Goal: Task Accomplishment & Management: Use online tool/utility

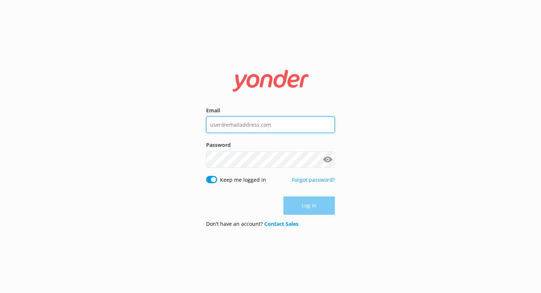
type input "[PERSON_NAME][EMAIL_ADDRESS][DOMAIN_NAME]"
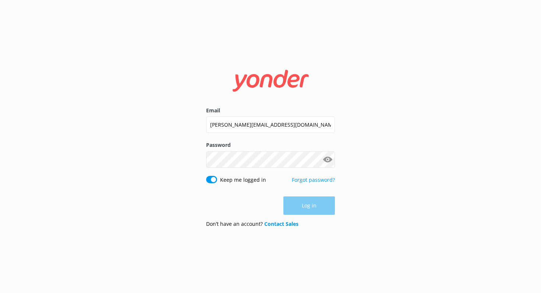
click at [313, 205] on div "Log in" at bounding box center [270, 206] width 129 height 18
click at [313, 205] on button "Log in" at bounding box center [308, 206] width 51 height 18
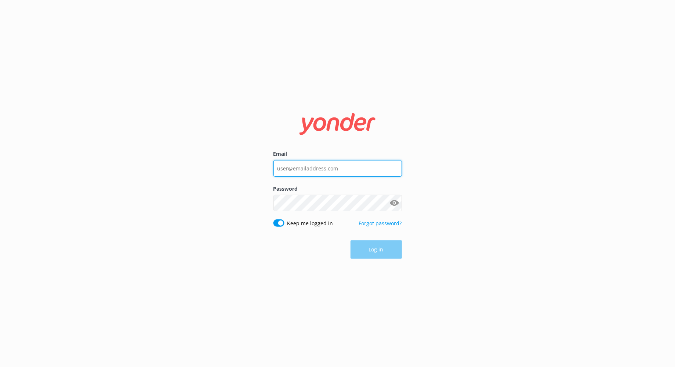
type input "[PERSON_NAME][EMAIL_ADDRESS][DOMAIN_NAME]"
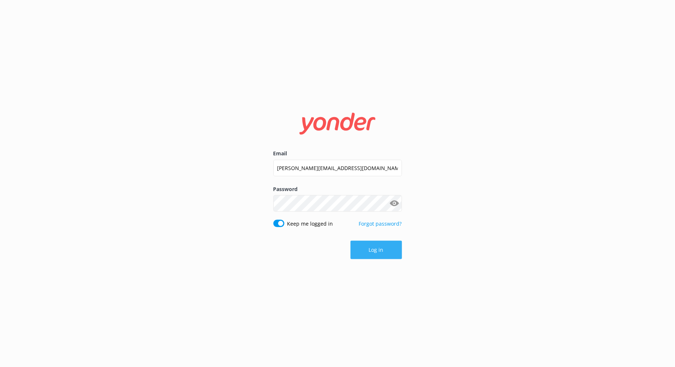
click at [373, 250] on div "Log in" at bounding box center [338, 249] width 129 height 18
click at [373, 250] on button "Log in" at bounding box center [376, 249] width 51 height 18
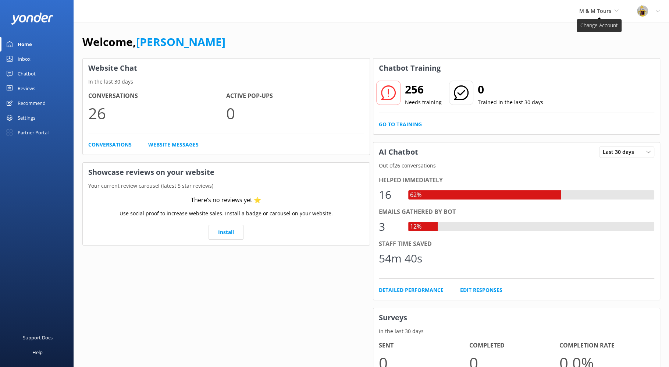
click at [603, 14] on span "M & M Tours" at bounding box center [595, 10] width 32 height 7
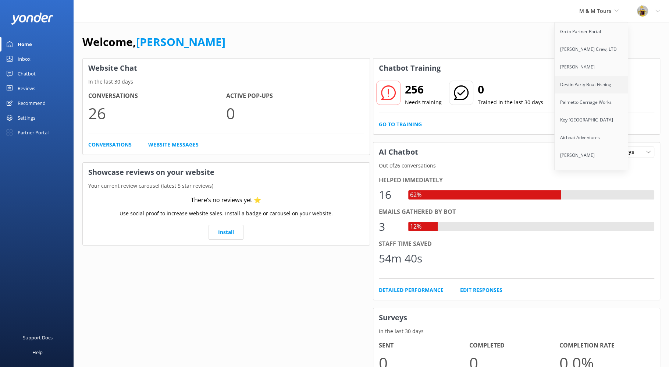
click at [596, 83] on link "Destin Party Boat Fishing" at bounding box center [591, 85] width 74 height 18
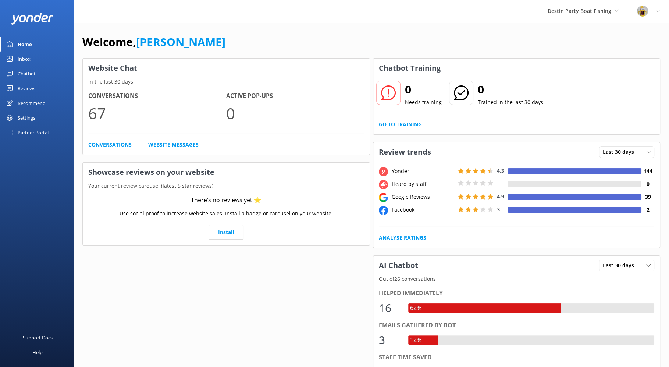
click at [26, 58] on div "Inbox" at bounding box center [24, 58] width 13 height 15
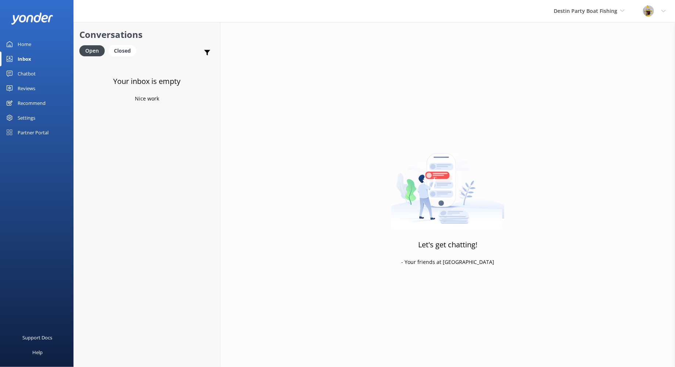
click at [30, 47] on div "Home" at bounding box center [25, 44] width 14 height 15
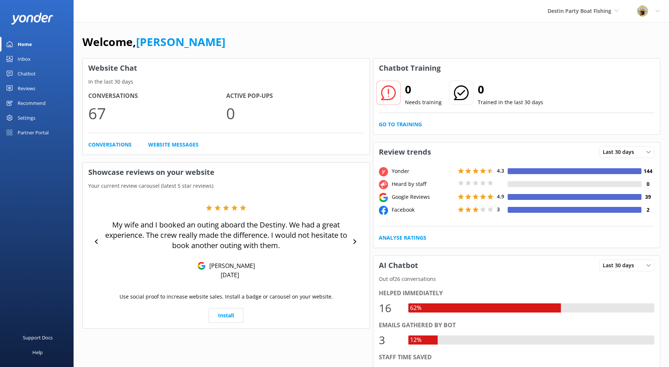
click at [29, 74] on div "Chatbot" at bounding box center [27, 73] width 18 height 15
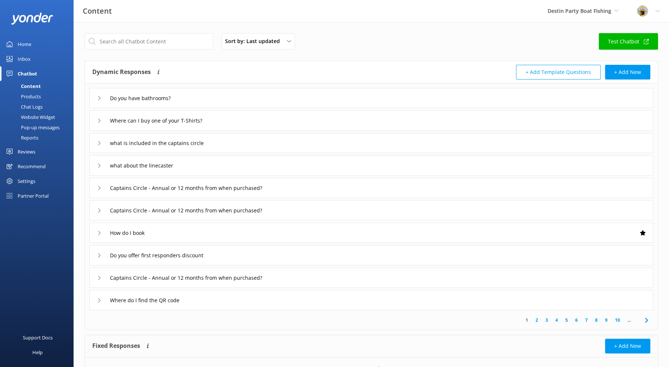
click at [97, 99] on icon at bounding box center [99, 98] width 4 height 4
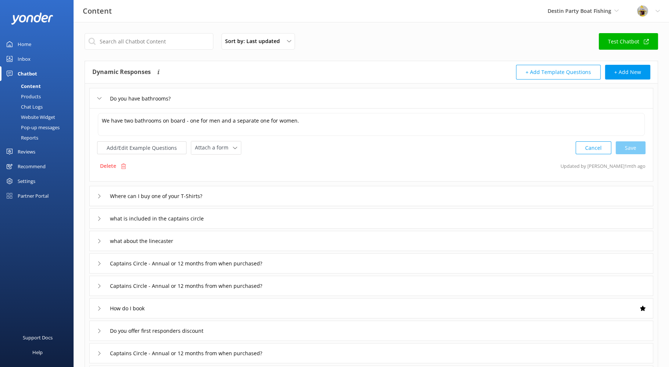
click at [98, 195] on icon at bounding box center [99, 196] width 4 height 4
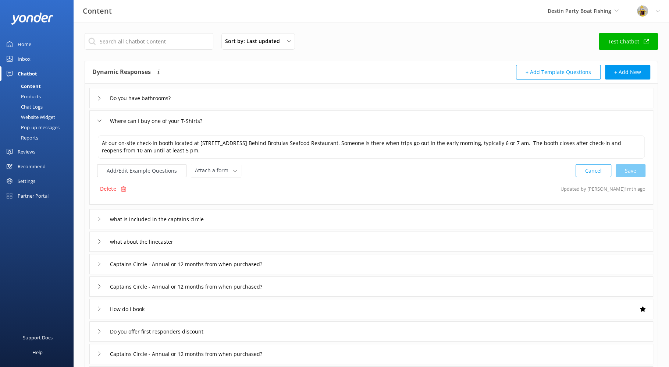
click at [619, 10] on div "Destin Party Boat Fishing Go to Partner Portal Kunze Crew, LTD Hubbard's Marina…" at bounding box center [582, 11] width 89 height 22
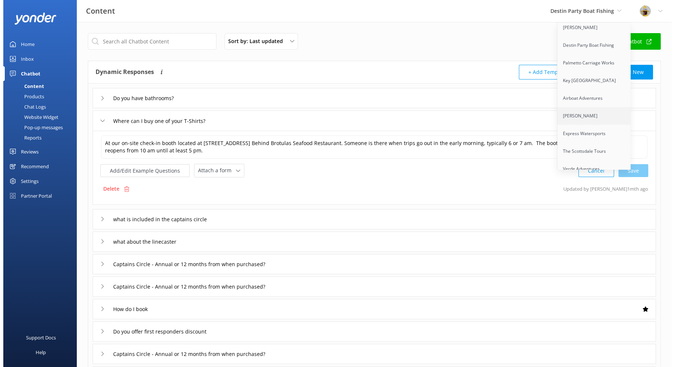
scroll to position [44, 0]
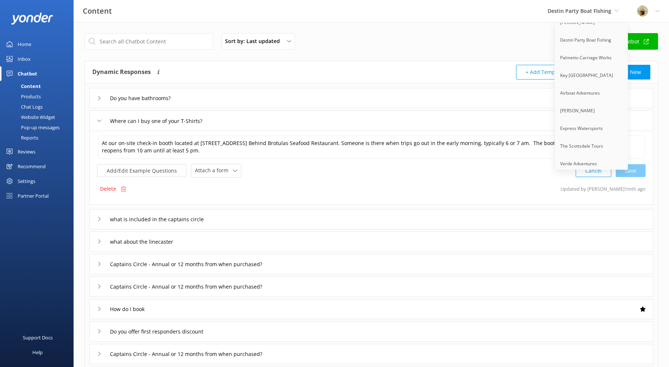
click at [29, 60] on div "Inbox" at bounding box center [24, 58] width 13 height 15
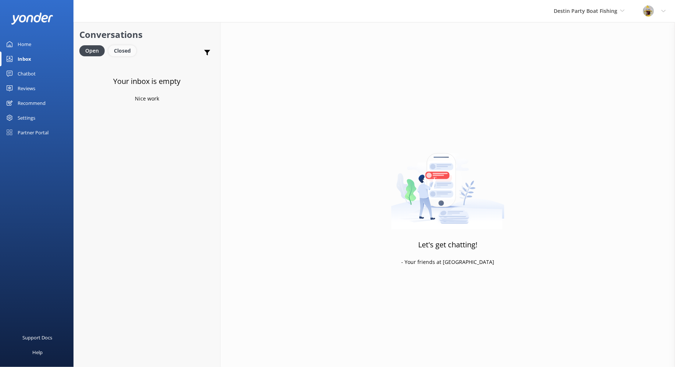
click at [120, 53] on div "Closed" at bounding box center [122, 50] width 28 height 11
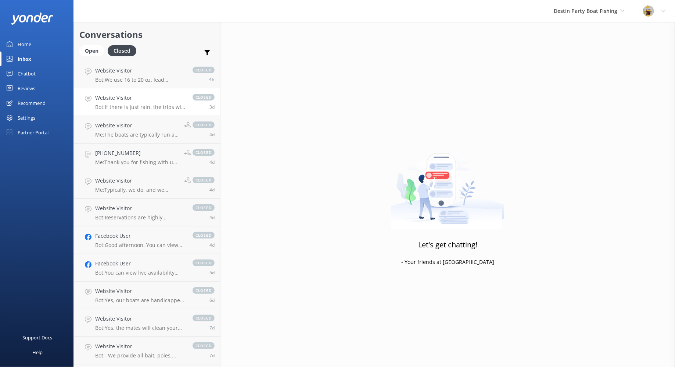
click at [143, 106] on p "Bot: If there is just rain, the trips will still proceed as planned, as some sa…" at bounding box center [140, 107] width 90 height 7
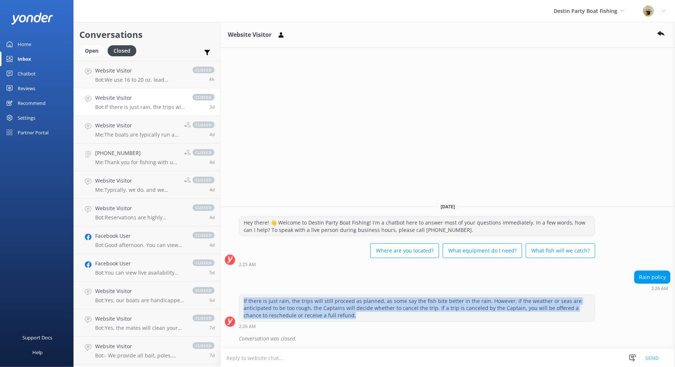
drag, startPoint x: 256, startPoint y: 303, endPoint x: 371, endPoint y: 322, distance: 117.3
click at [371, 322] on div "If there is just rain, the trips will still proceed as planned, as some say the…" at bounding box center [417, 311] width 357 height 35
click at [154, 157] on h4 "+18138432230" at bounding box center [136, 153] width 83 height 8
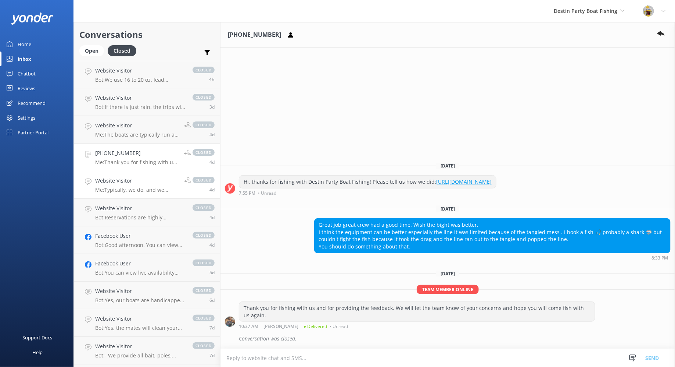
click at [129, 186] on p "Me: Typically, we do, and we always welcome our walk-ups, but in the event of a…" at bounding box center [136, 189] width 83 height 7
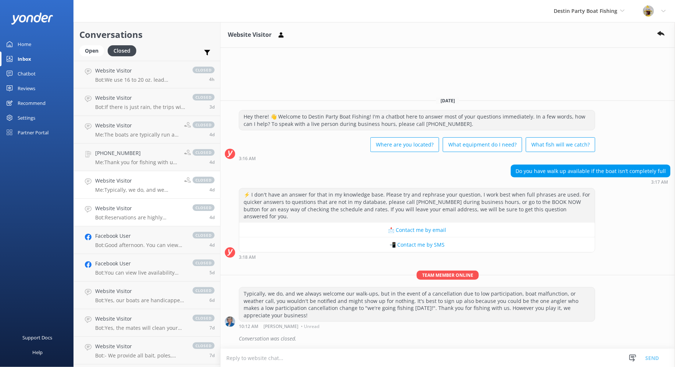
click at [135, 215] on p "Bot: Reservations are highly recommended to ensure your trip isn't canceled due…" at bounding box center [140, 217] width 90 height 7
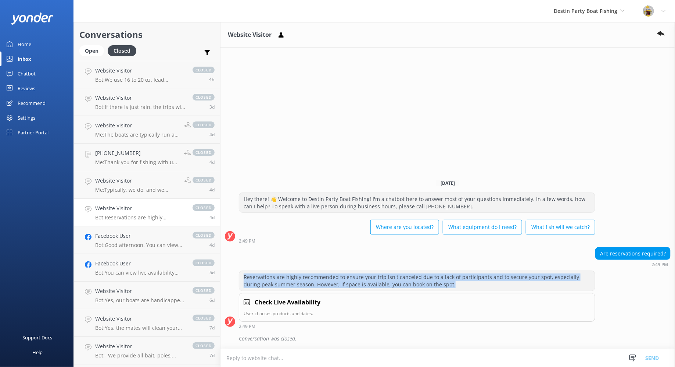
drag, startPoint x: 247, startPoint y: 277, endPoint x: 432, endPoint y: 287, distance: 184.9
click at [432, 287] on div "Reservations are highly recommended to ensure your trip isn't canceled due to a…" at bounding box center [417, 280] width 356 height 19
click at [128, 243] on p "Bot: Good afternoon. You can view live availability and book your trip online a…" at bounding box center [140, 245] width 90 height 7
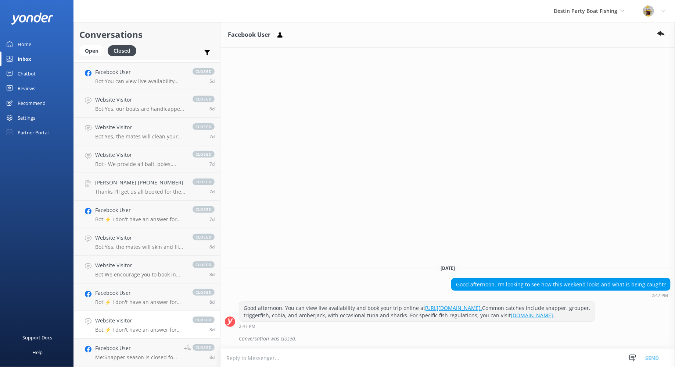
scroll to position [182, 0]
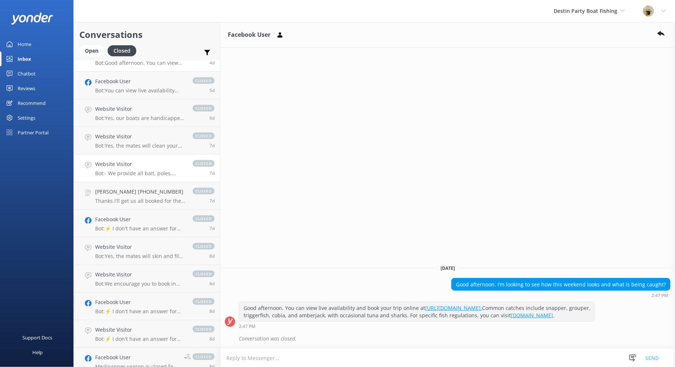
click at [145, 174] on p "Bot: - We provide all bait, poles, tackle, licenses, and ice to keep fish cold …" at bounding box center [140, 173] width 90 height 7
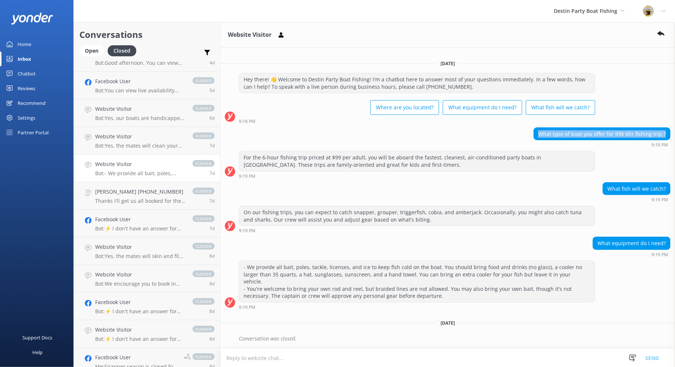
drag, startPoint x: 543, startPoint y: 143, endPoint x: 657, endPoint y: 147, distance: 114.4
click at [673, 145] on div "What type of boat you offer for 99$ 6hr fishing trip ? 9:19 PM" at bounding box center [448, 137] width 455 height 20
drag, startPoint x: 608, startPoint y: 198, endPoint x: 643, endPoint y: 210, distance: 37.4
click at [675, 197] on html "Destin Party Boat Fishing Go to Partner Portal Kunze Crew, LTD Hubbard's Marina…" at bounding box center [337, 190] width 675 height 381
drag, startPoint x: 596, startPoint y: 253, endPoint x: 660, endPoint y: 254, distance: 64.0
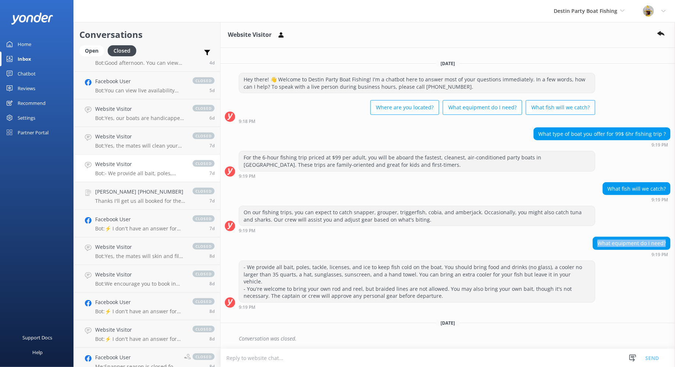
click at [672, 253] on div "What equipment do I need? 9:19 PM" at bounding box center [448, 246] width 455 height 20
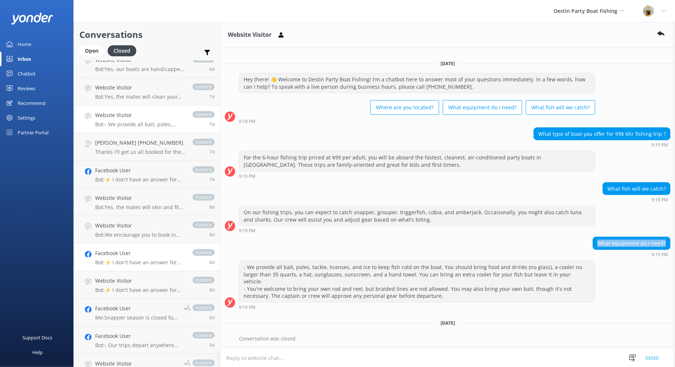
scroll to position [235, 0]
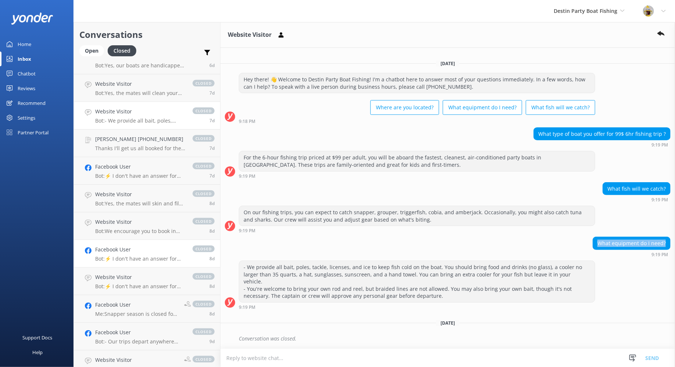
click at [150, 253] on div "Facebook User Bot: ⚡ I don't have an answer for that in my knowledge base. Plea…" at bounding box center [140, 253] width 90 height 16
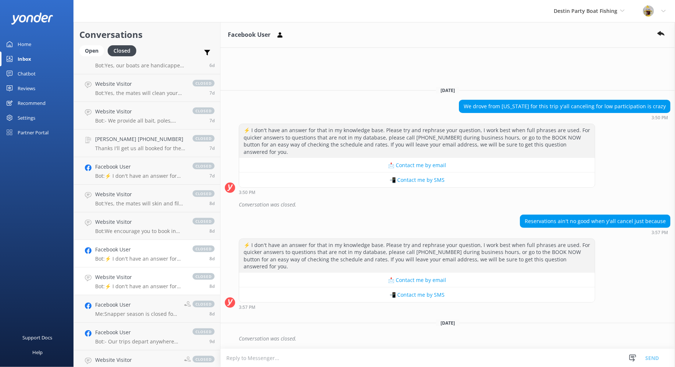
click at [152, 280] on h4 "Website Visitor" at bounding box center [140, 277] width 90 height 8
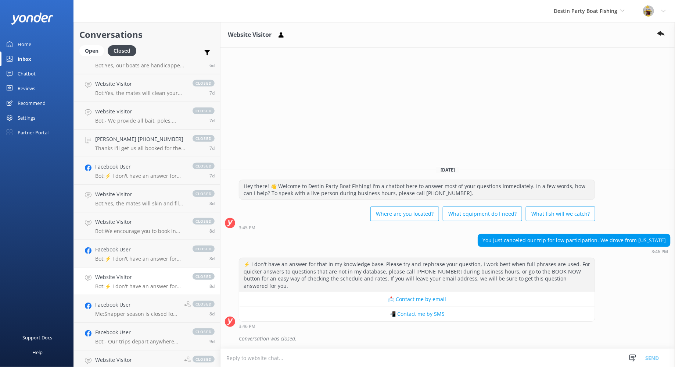
click at [26, 58] on div "Inbox" at bounding box center [25, 58] width 14 height 15
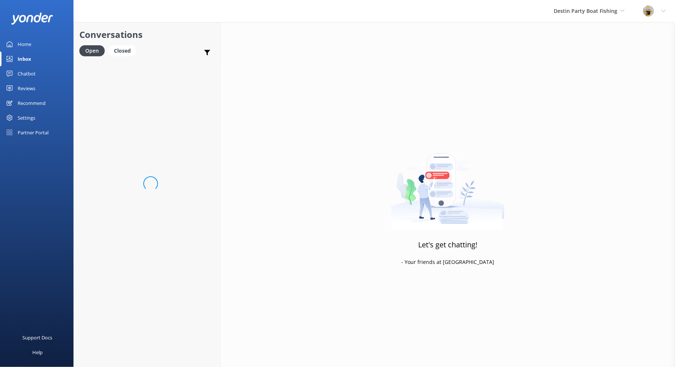
scroll to position [61, 0]
click at [26, 47] on div "Home" at bounding box center [25, 44] width 14 height 15
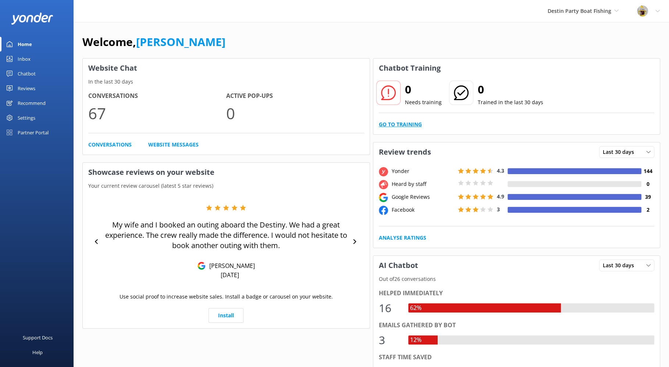
click at [402, 126] on link "Go to Training" at bounding box center [400, 124] width 43 height 8
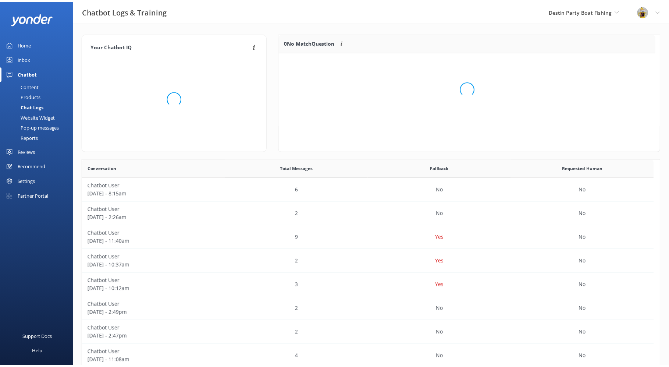
scroll to position [85, 374]
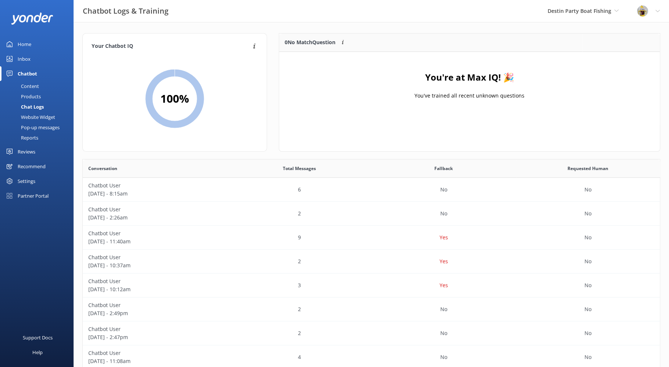
click at [22, 45] on div "Home" at bounding box center [25, 44] width 14 height 15
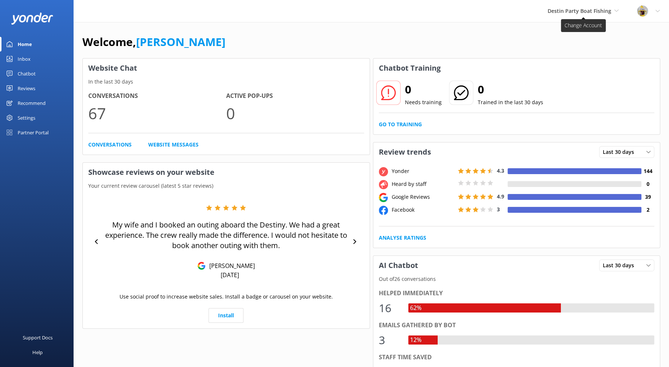
click at [610, 11] on span "Destin Party Boat Fishing" at bounding box center [580, 10] width 64 height 7
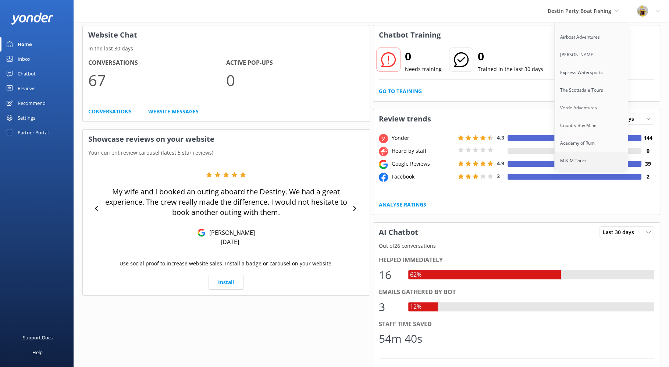
scroll to position [41, 0]
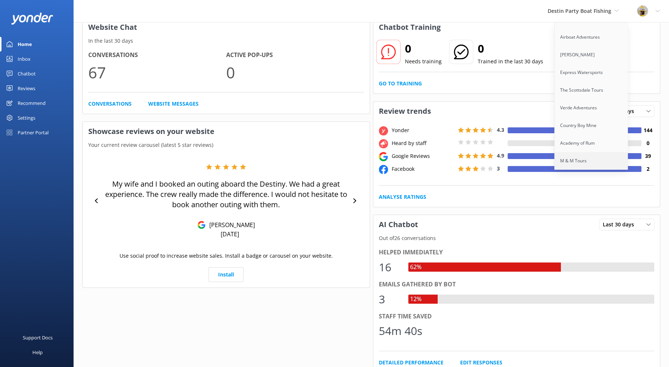
click at [590, 161] on link "M & M Tours" at bounding box center [591, 161] width 74 height 18
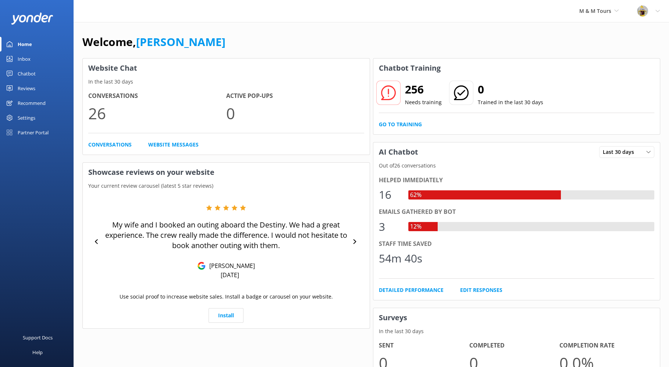
click at [420, 90] on h2 "256" at bounding box center [423, 90] width 37 height 18
click at [417, 90] on h2 "256" at bounding box center [423, 90] width 37 height 18
click at [391, 92] on icon at bounding box center [388, 92] width 15 height 15
click at [395, 120] on link "Go to Training" at bounding box center [400, 124] width 43 height 8
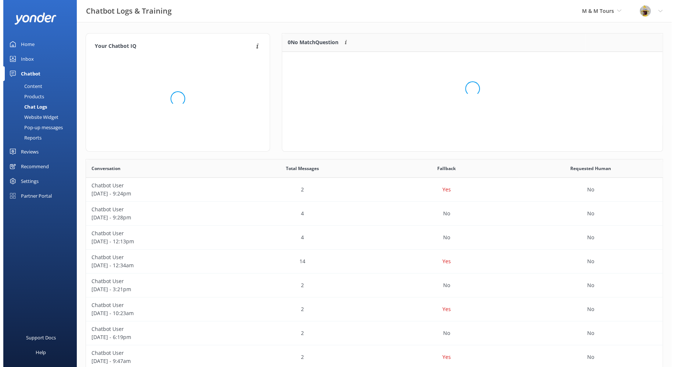
scroll to position [85, 374]
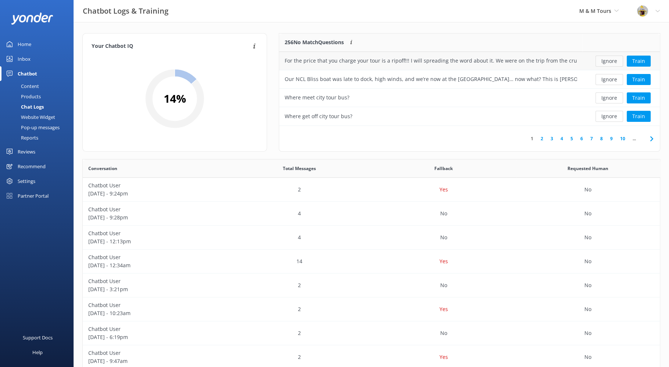
click at [609, 62] on button "Ignore" at bounding box center [609, 61] width 28 height 11
click at [541, 139] on link "2" at bounding box center [542, 138] width 10 height 7
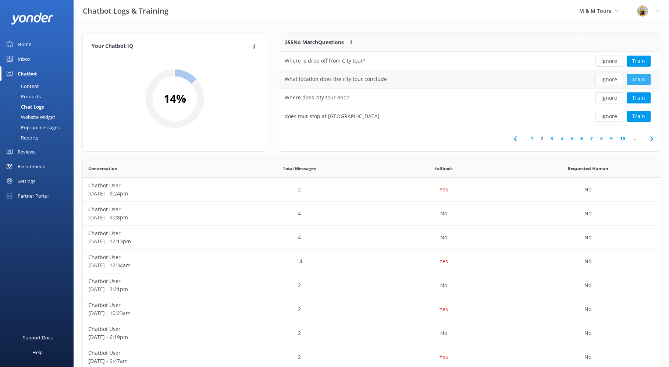
click at [643, 80] on button "Train" at bounding box center [639, 79] width 24 height 11
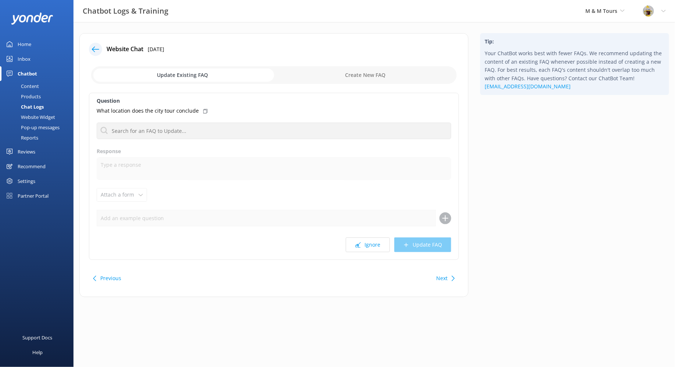
click at [386, 76] on input "checkbox" at bounding box center [274, 75] width 366 height 18
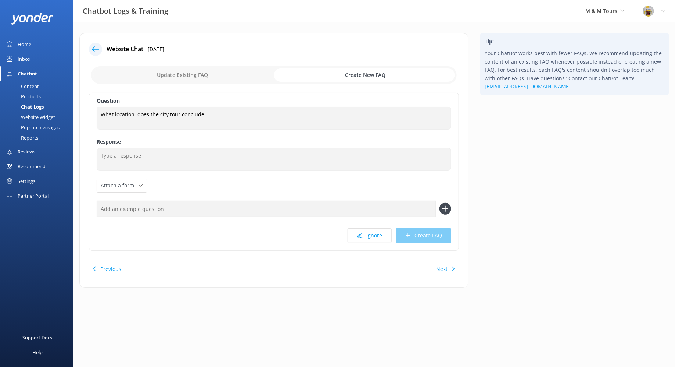
click at [233, 72] on input "checkbox" at bounding box center [274, 75] width 366 height 18
checkbox input "false"
